Goal: Navigation & Orientation: Find specific page/section

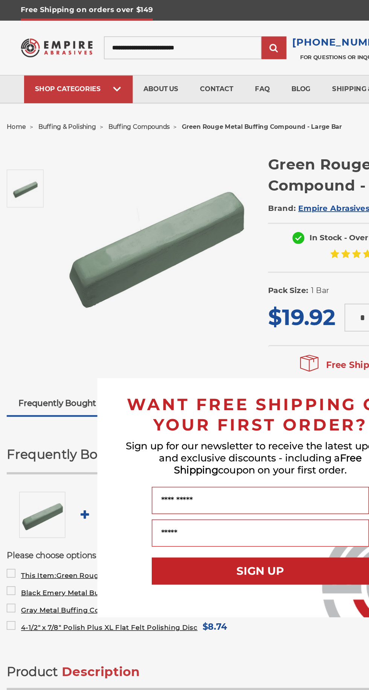
click at [96, 93] on div "Close dialog WANT FREE SHIPPING ON YOUR FIRST ORDER? Sign up for our newsletter…" at bounding box center [184, 345] width 369 height 690
click at [96, 89] on div "Close dialog WANT FREE SHIPPING ON YOUR FIRST ORDER? Sign up for our newsletter…" at bounding box center [184, 345] width 369 height 690
click at [103, 91] on div "Close dialog WANT FREE SHIPPING ON YOUR FIRST ORDER? Sign up for our newsletter…" at bounding box center [184, 345] width 369 height 690
click at [101, 91] on div "Close dialog WANT FREE SHIPPING ON YOUR FIRST ORDER? Sign up for our newsletter…" at bounding box center [184, 345] width 369 height 690
click at [93, 89] on div "Close dialog WANT FREE SHIPPING ON YOUR FIRST ORDER? Sign up for our newsletter…" at bounding box center [184, 345] width 369 height 690
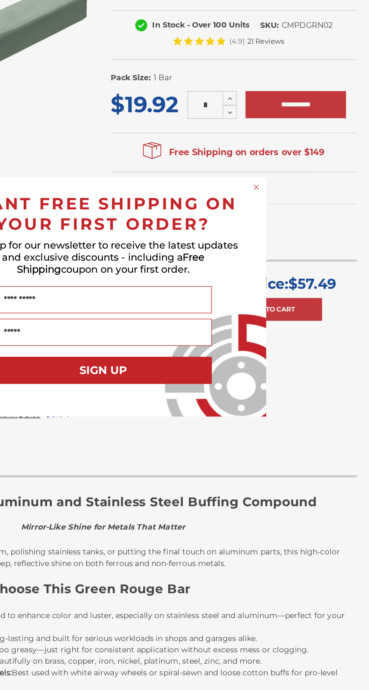
scroll to position [8, 0]
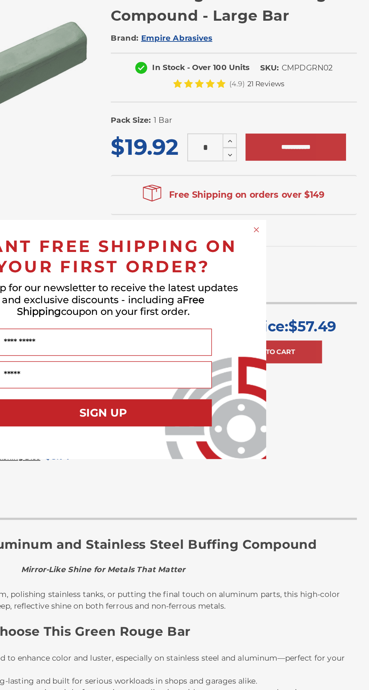
click at [290, 269] on icon "Close dialog" at bounding box center [290, 268] width 3 height 3
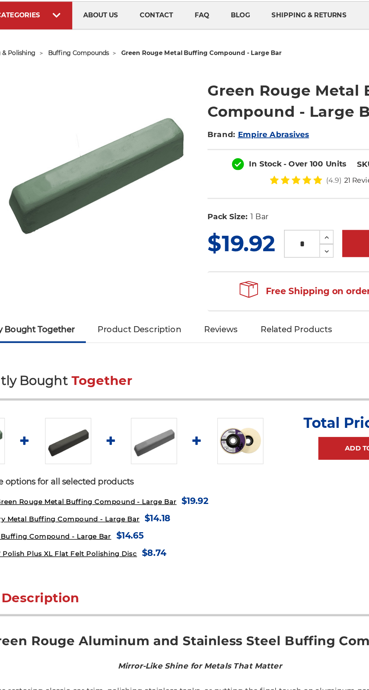
scroll to position [0, 0]
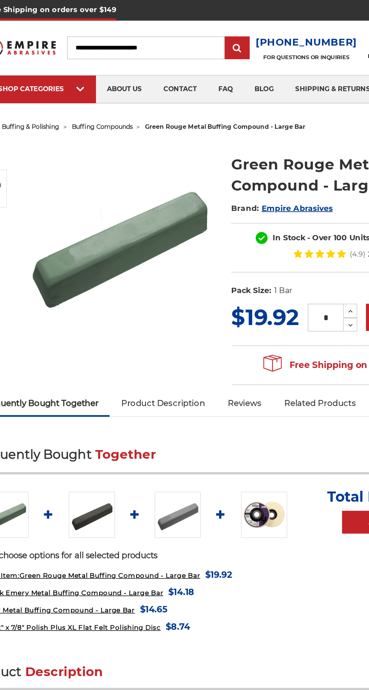
click at [103, 87] on span "buffing compounds" at bounding box center [100, 87] width 42 height 5
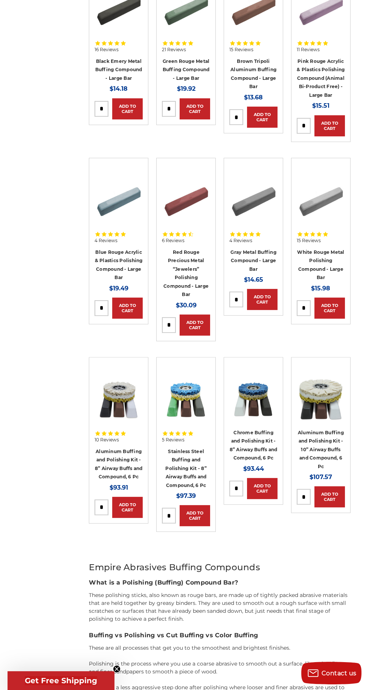
scroll to position [222, 0]
